Goal: Task Accomplishment & Management: Complete application form

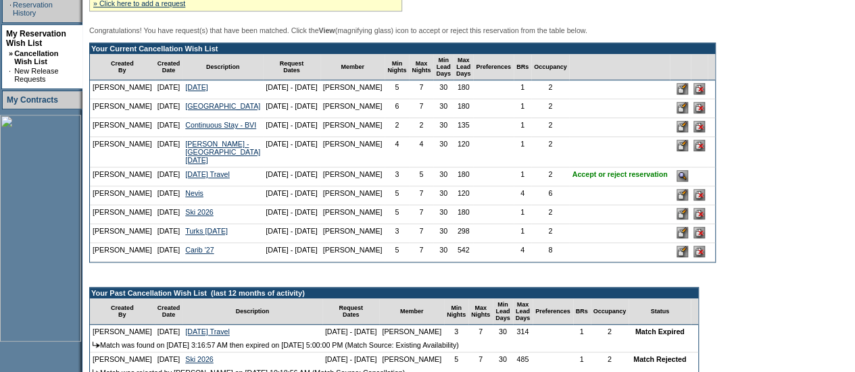
scroll to position [247, 0]
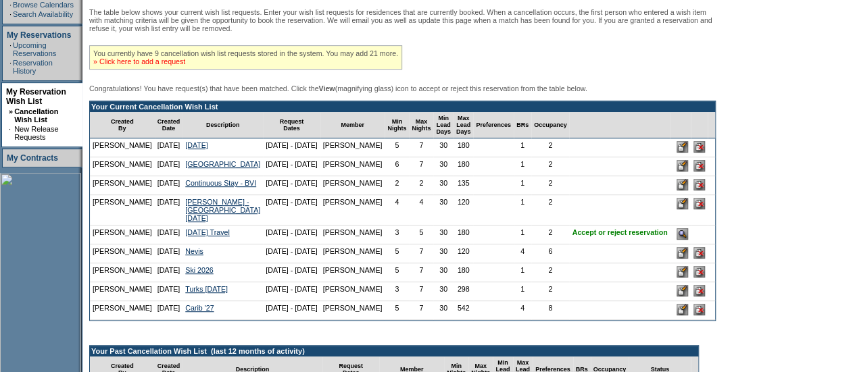
click at [185, 66] on link "» Click here to add a request" at bounding box center [139, 61] width 92 height 8
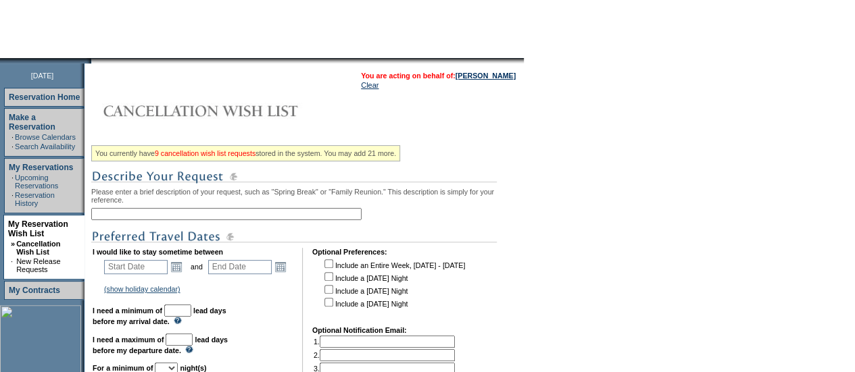
scroll to position [147, 0]
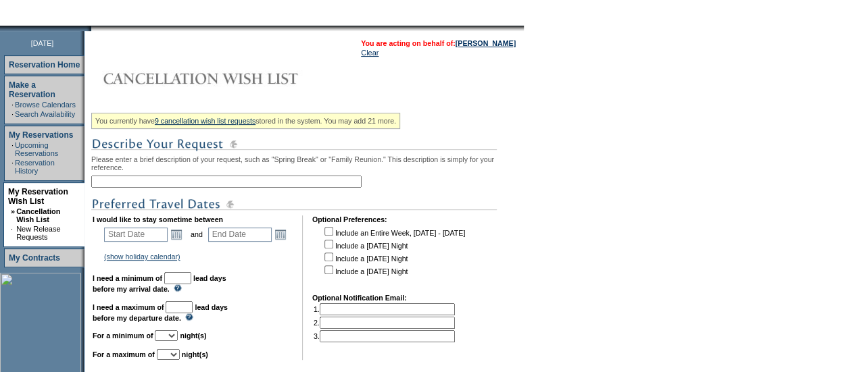
click at [134, 184] on input "text" at bounding box center [226, 182] width 270 height 12
type input "Caribbean - April 2026"
click at [178, 240] on link "Open the calendar popup." at bounding box center [176, 234] width 15 height 15
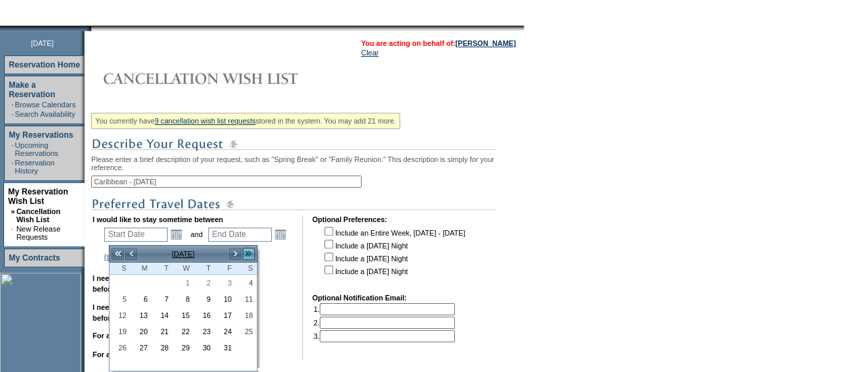
click at [245, 253] on link ">>" at bounding box center [249, 254] width 14 height 14
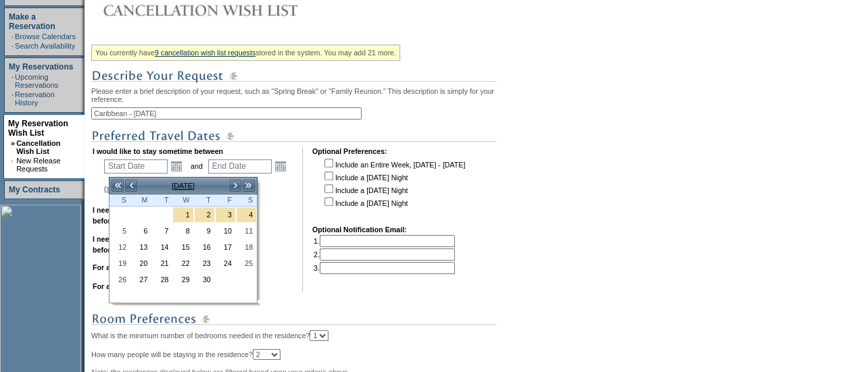
scroll to position [237, 0]
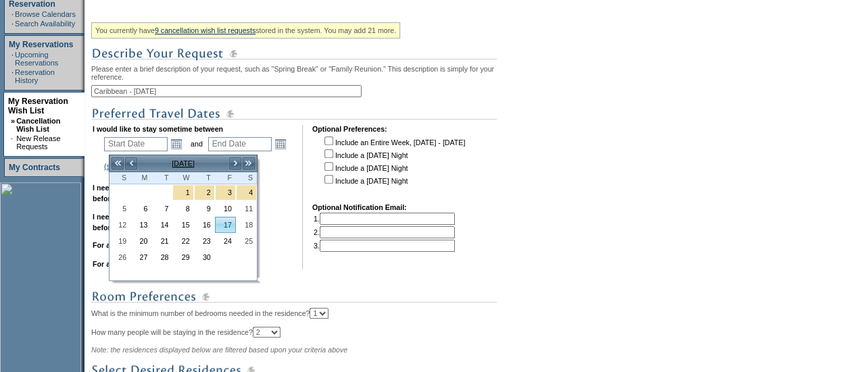
click at [231, 222] on link "17" at bounding box center [226, 225] width 20 height 15
type input "[DATE]"
type input "2026-04-18"
type input "[DATE]"
type input "4/18/2026"
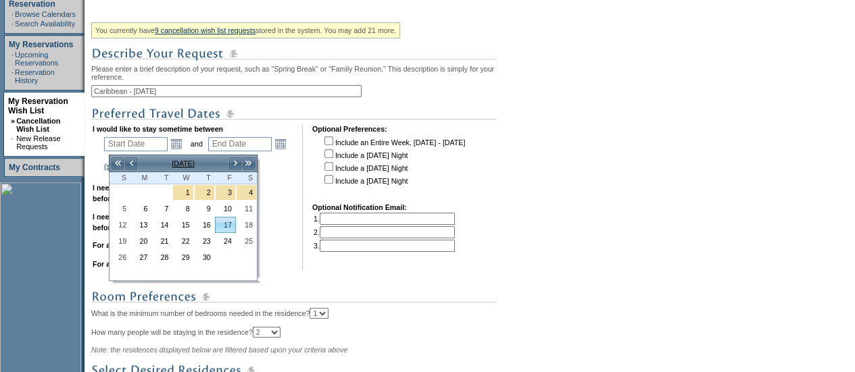
type input "200"
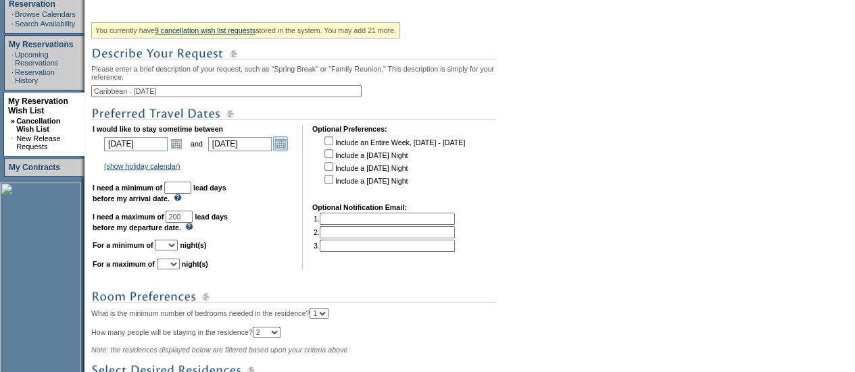
click at [287, 149] on link "Open the calendar popup." at bounding box center [280, 143] width 15 height 15
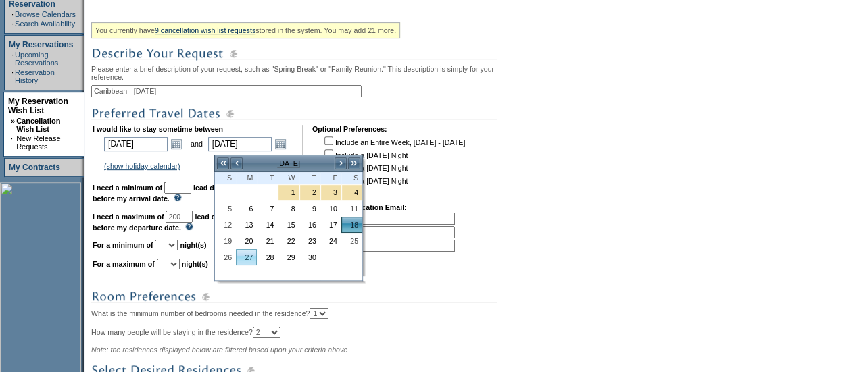
click at [240, 257] on link "27" at bounding box center [246, 257] width 20 height 15
type input "[DATE]"
type input "209"
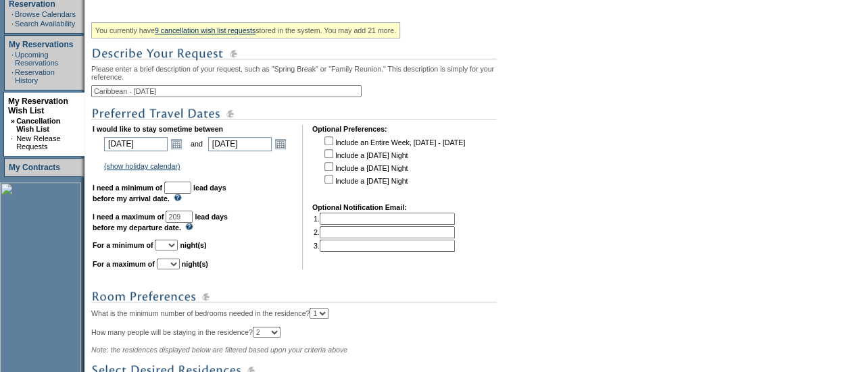
click at [191, 191] on input "text" at bounding box center [177, 188] width 27 height 12
type input "3"
type input "45"
click at [193, 223] on input "209" at bounding box center [179, 217] width 27 height 12
click at [178, 250] on select "1 2 3 4 5 6 7 8 9 10 11 12 13 14" at bounding box center [166, 245] width 23 height 11
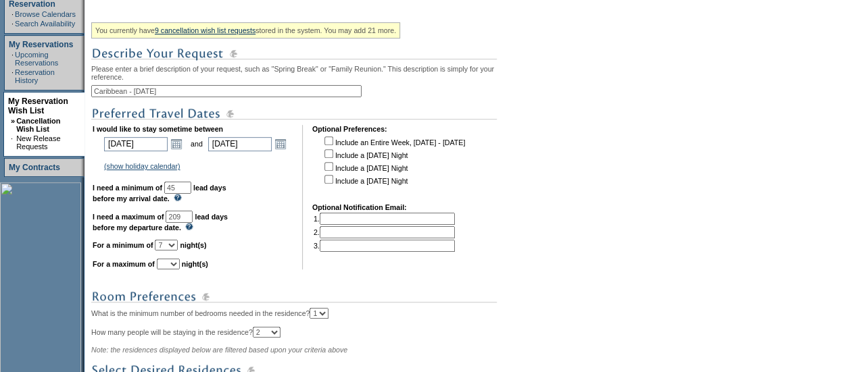
click at [171, 246] on select "1 2 3 4 5 6 7 8 9 10 11 12 13 14" at bounding box center [166, 245] width 23 height 11
click at [178, 251] on select "1 2 3 4 5 6 7 8 9 10 11 12 13 14" at bounding box center [166, 245] width 23 height 11
select select "5"
click at [171, 246] on select "1 2 3 4 5 6 7 8 9 10 11 12 13 14" at bounding box center [166, 245] width 23 height 11
click at [180, 270] on select "1 2 3 4 5 6 7 8 9 10 11 12 13 14" at bounding box center [168, 264] width 23 height 11
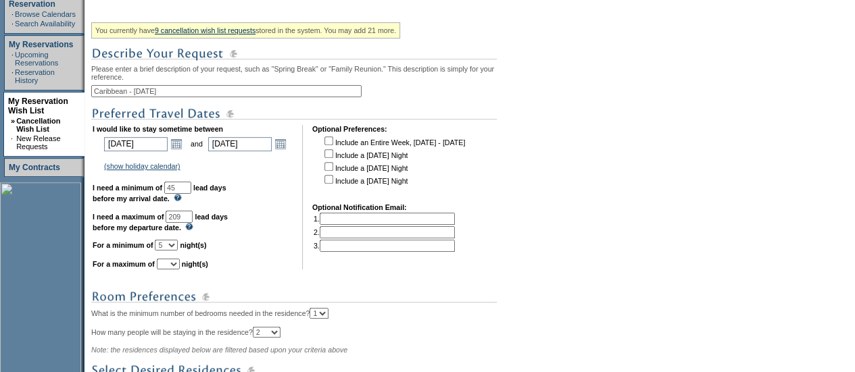
select select "5"
click at [173, 265] on select "1 2 3 4 5 6 7 8 9 10 11 12 13 14" at bounding box center [168, 264] width 23 height 11
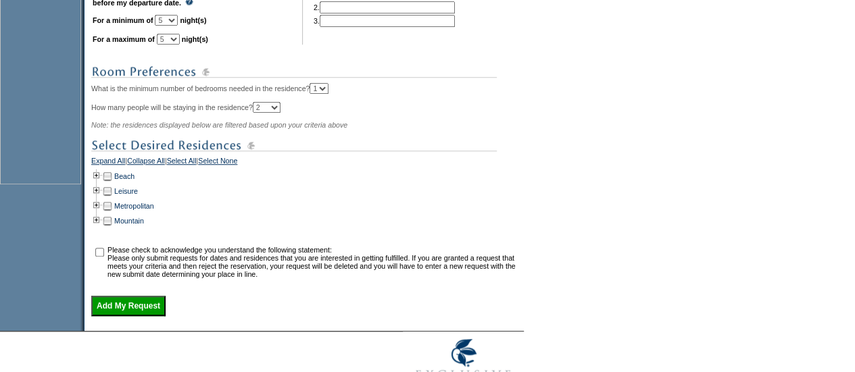
scroll to position [466, 0]
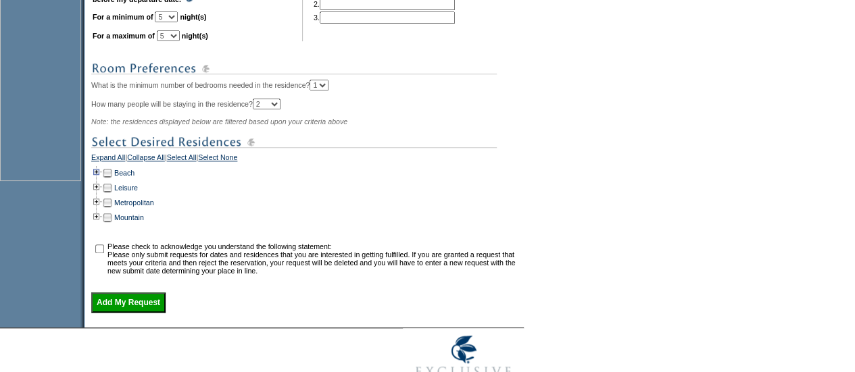
click at [102, 180] on td at bounding box center [96, 173] width 11 height 15
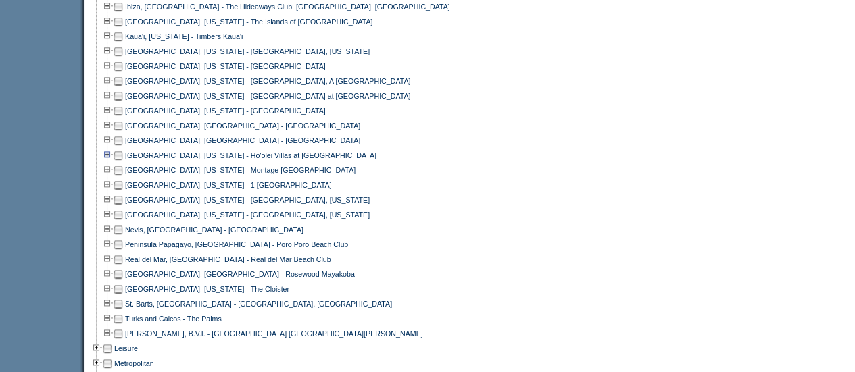
scroll to position [768, 0]
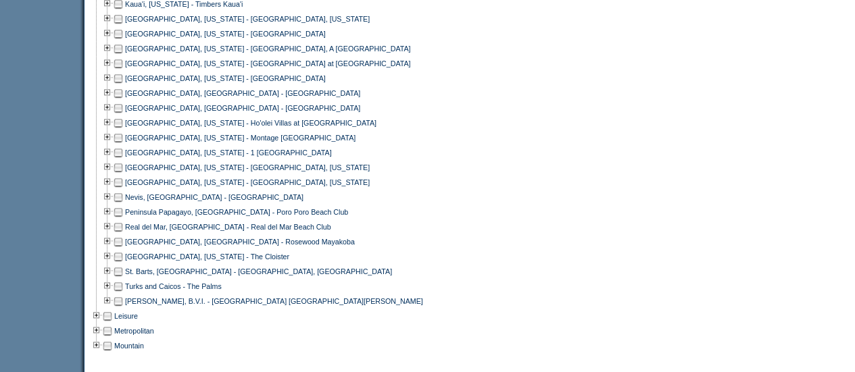
click at [124, 294] on td at bounding box center [118, 286] width 11 height 15
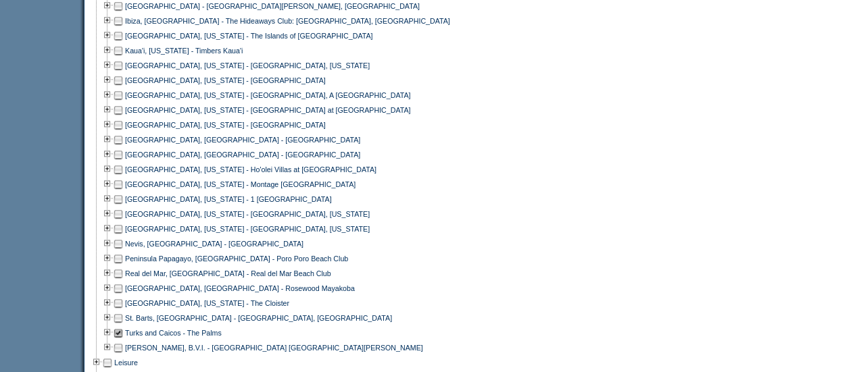
scroll to position [721, 0]
click at [124, 14] on td at bounding box center [118, 6] width 11 height 15
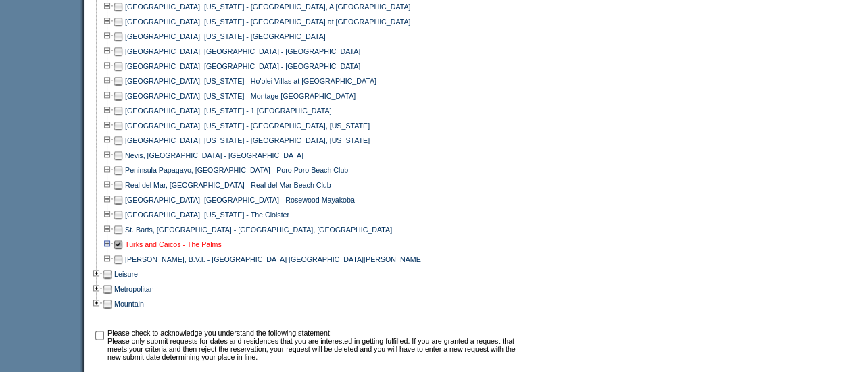
scroll to position [817, 0]
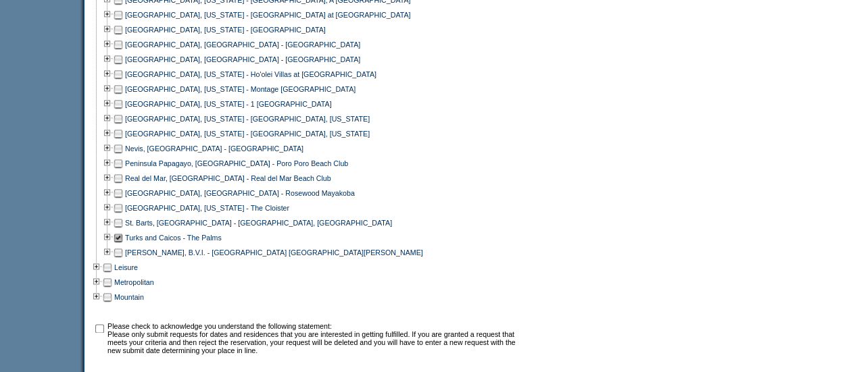
click at [421, 111] on div "Miami Beach, Florida - 1 Hotel South Beach" at bounding box center [305, 104] width 429 height 15
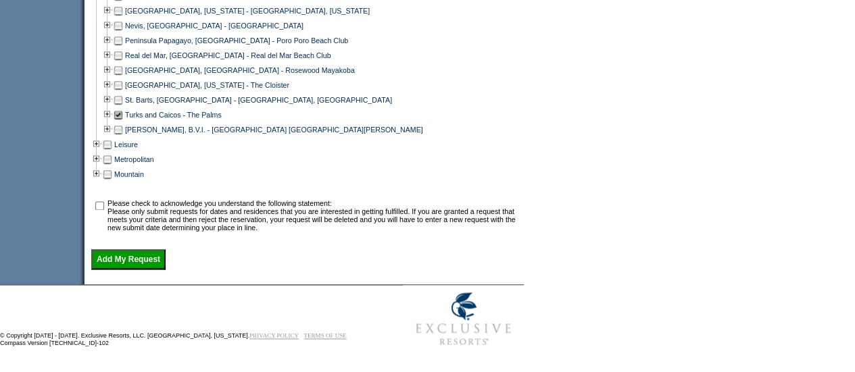
click at [99, 202] on td at bounding box center [100, 215] width 14 height 32
click at [101, 206] on input "checkbox" at bounding box center [99, 205] width 9 height 9
checkbox input "true"
click at [143, 268] on input "Add My Request" at bounding box center [128, 259] width 74 height 20
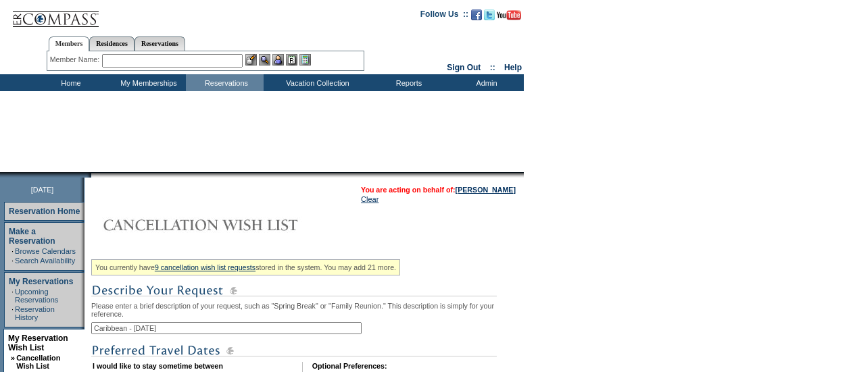
select select "5"
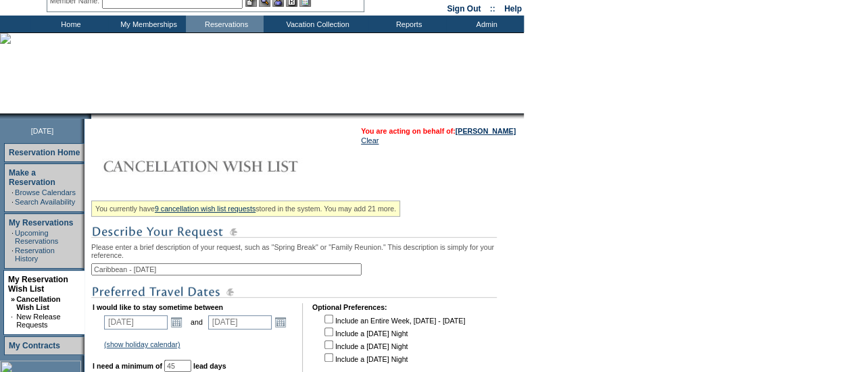
scroll to position [56, 0]
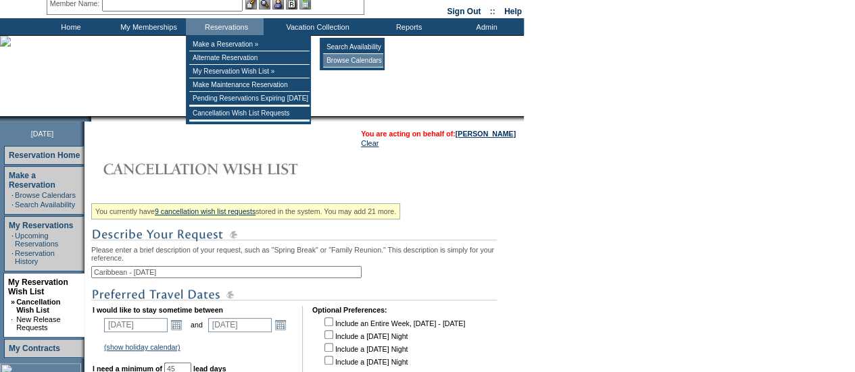
click at [371, 63] on td "Browse Calendars" at bounding box center [353, 61] width 60 height 14
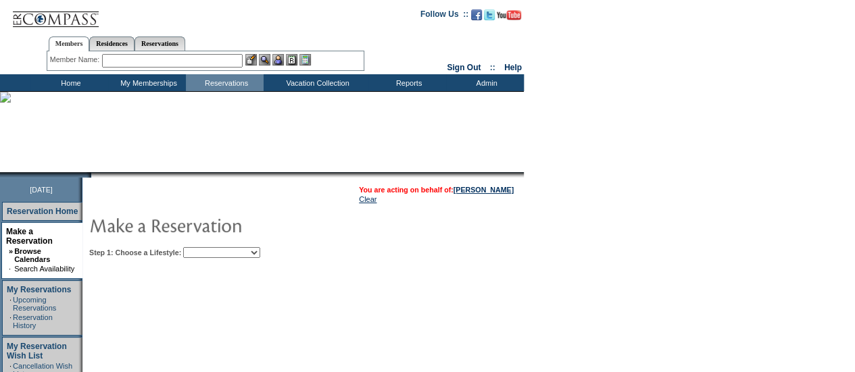
click at [260, 248] on select "Beach Leisure Metropolitan Mountain OIAL for Adventure OIAL for Couples OIAL fo…" at bounding box center [221, 252] width 77 height 11
select select "Beach"
click at [206, 247] on select "Beach Leisure Metropolitan Mountain OIAL for Adventure OIAL for Couples OIAL fo…" at bounding box center [221, 252] width 77 height 11
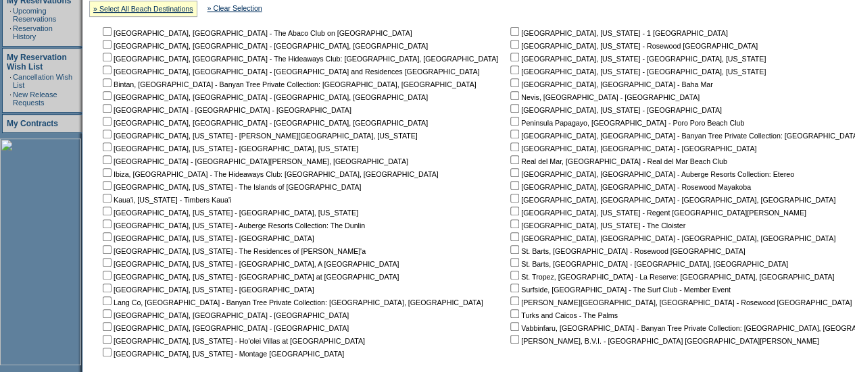
scroll to position [290, 0]
click at [111, 111] on input "checkbox" at bounding box center [107, 107] width 9 height 9
checkbox input "true"
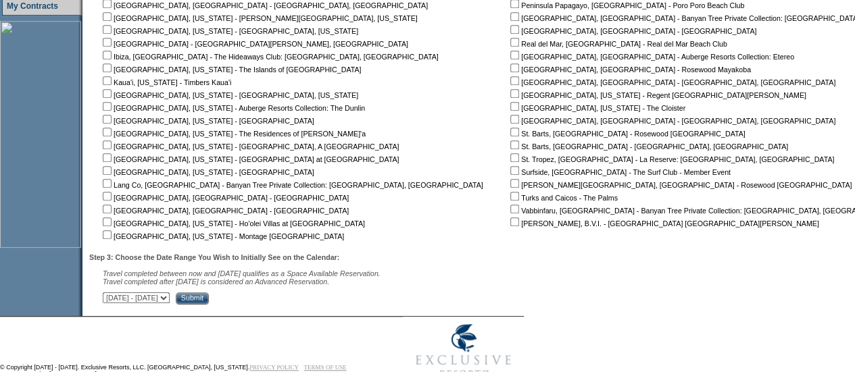
scroll to position [441, 0]
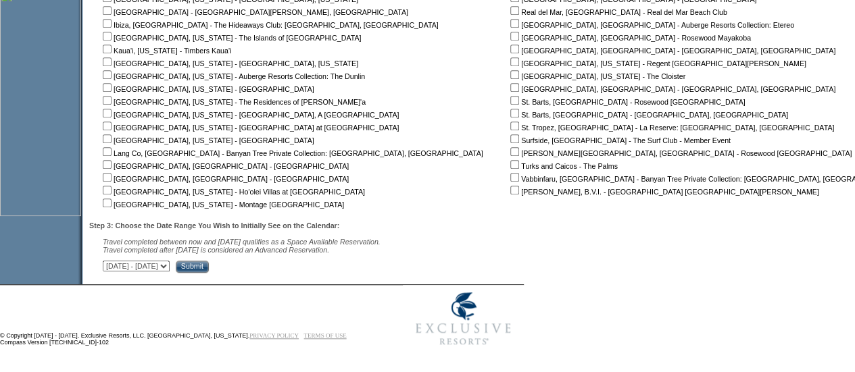
click at [170, 271] on select "September 30, 2025 - November 14, 2025 November 15, 2025 - December 29, 2025 De…" at bounding box center [136, 266] width 67 height 11
select select "3/30/2026|5/13/2026"
click at [109, 261] on select "September 30, 2025 - November 14, 2025 November 15, 2025 - December 29, 2025 De…" at bounding box center [136, 266] width 67 height 11
click at [209, 266] on input "Submit" at bounding box center [192, 267] width 33 height 12
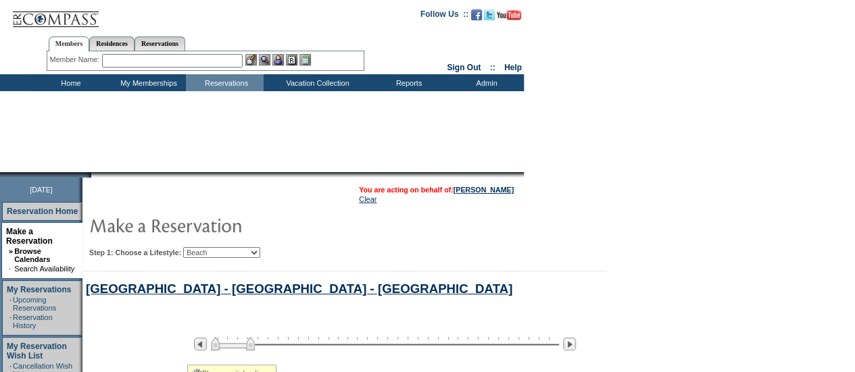
select select "Beach"
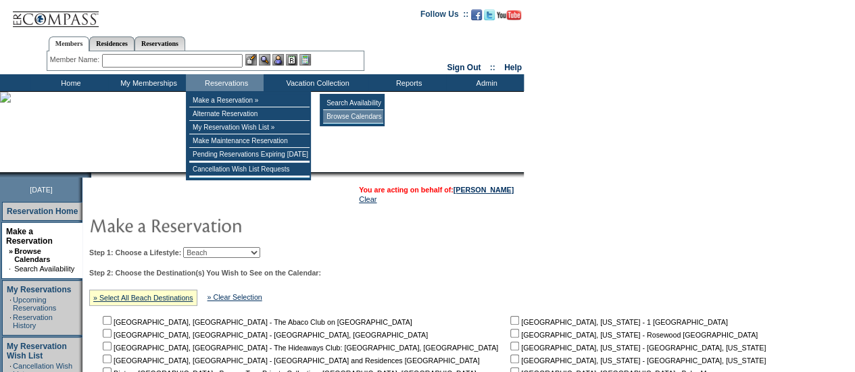
click at [339, 114] on td "Browse Calendars" at bounding box center [353, 117] width 60 height 14
